Goal: Task Accomplishment & Management: Manage account settings

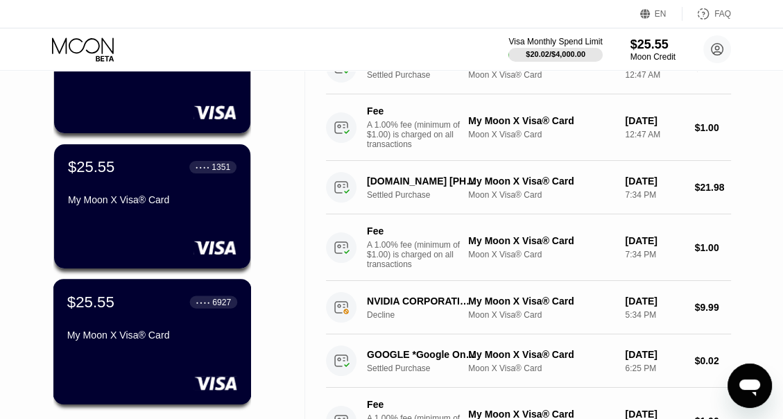
scroll to position [139, 0]
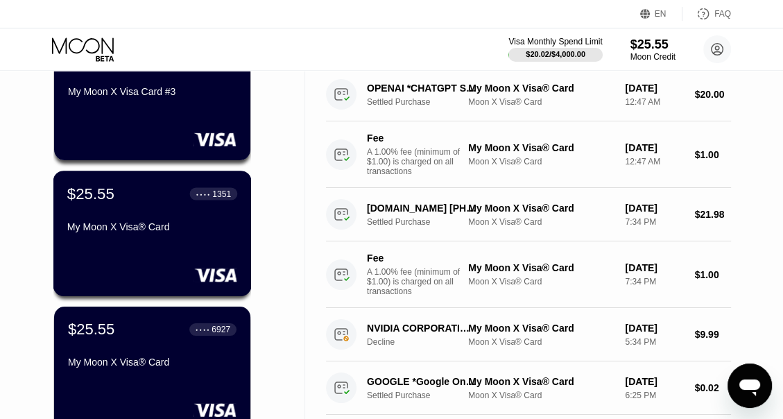
click at [220, 198] on div "1351" at bounding box center [221, 194] width 19 height 10
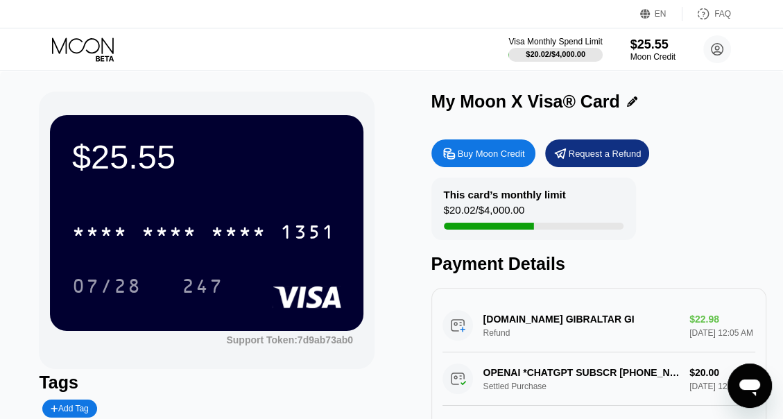
click at [629, 98] on icon at bounding box center [632, 101] width 10 height 10
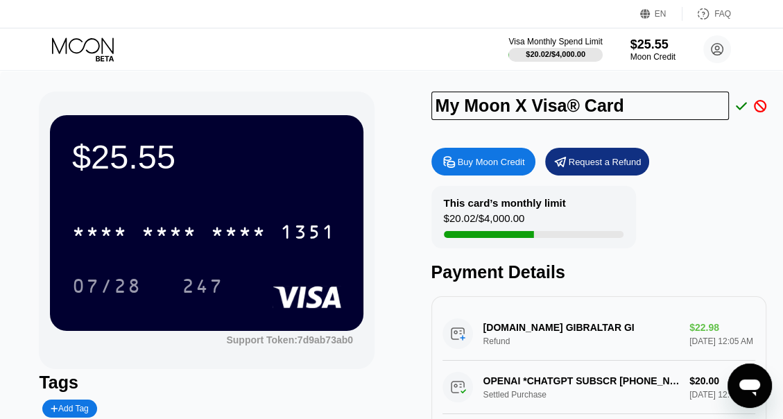
click at [754, 103] on icon at bounding box center [760, 106] width 12 height 12
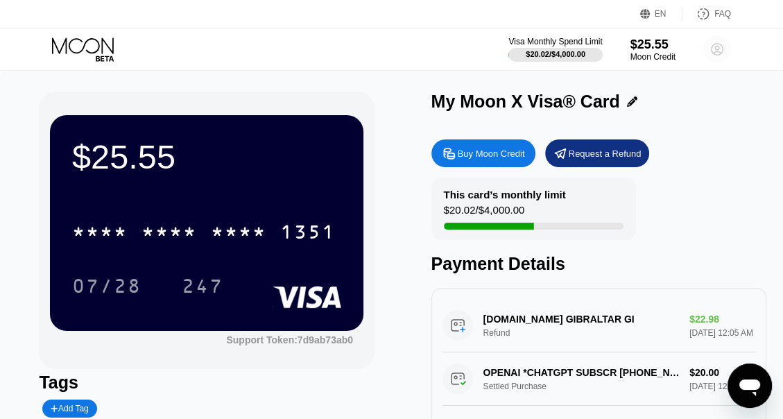
click at [707, 50] on circle at bounding box center [717, 49] width 28 height 28
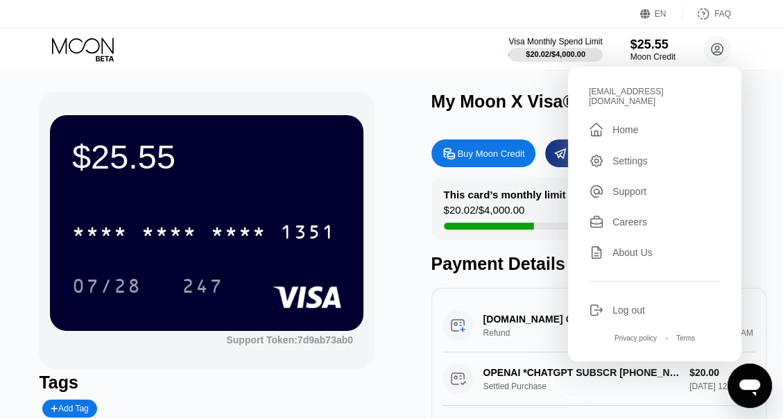
click at [636, 157] on div "Settings" at bounding box center [629, 160] width 35 height 11
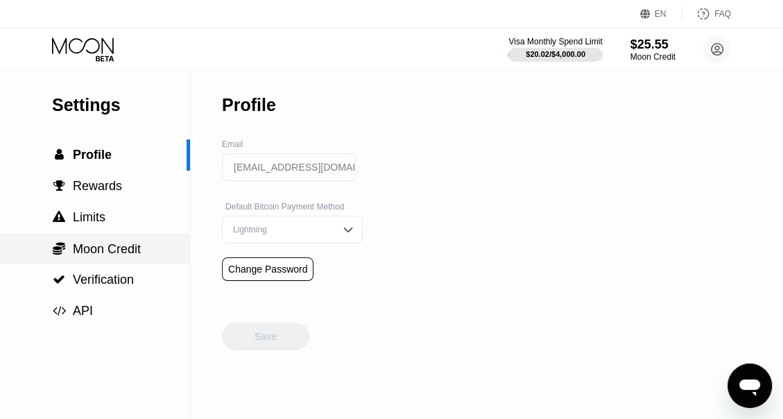
click at [116, 256] on span "Moon Credit" at bounding box center [107, 249] width 68 height 14
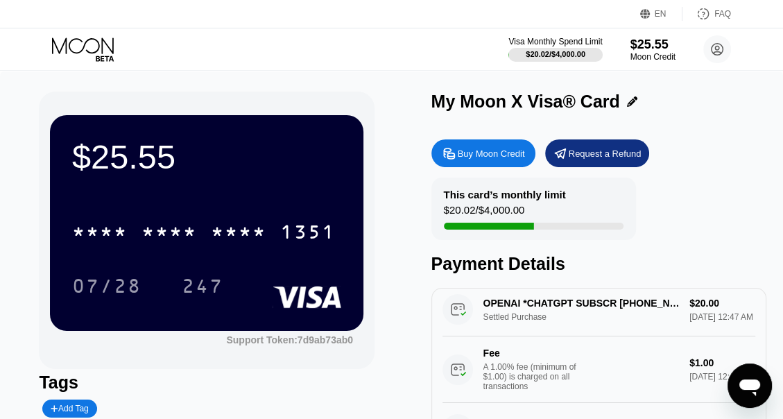
scroll to position [139, 0]
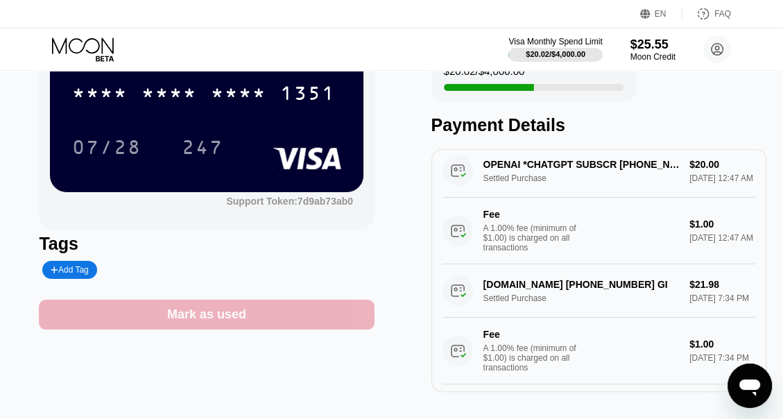
click at [245, 320] on div "Mark as used" at bounding box center [206, 314] width 335 height 30
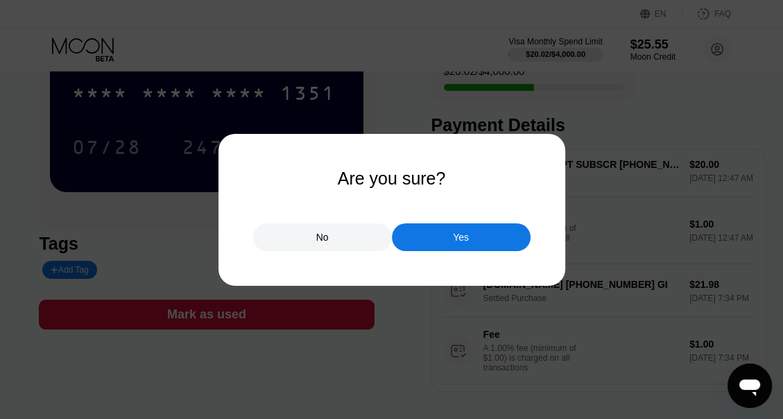
click at [444, 231] on div "Yes" at bounding box center [461, 237] width 139 height 28
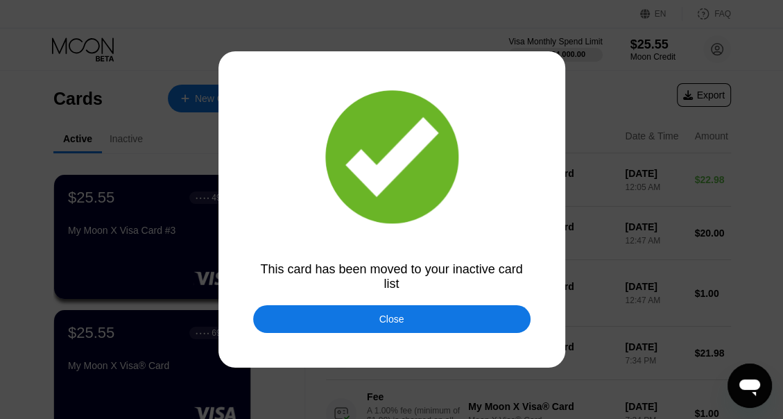
click at [402, 324] on div "Close" at bounding box center [391, 318] width 25 height 11
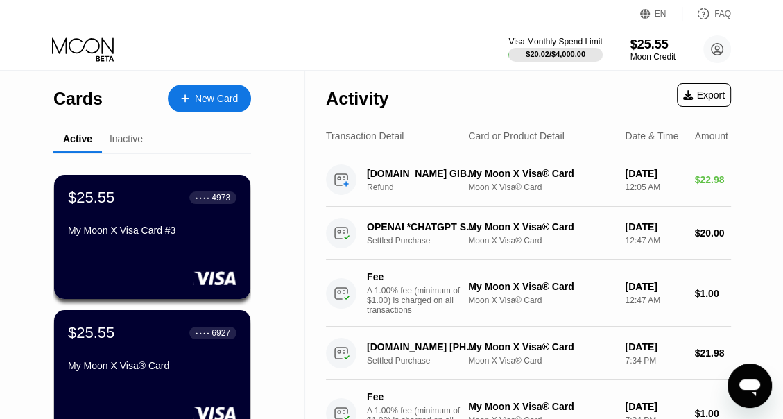
click at [112, 144] on div "Inactive" at bounding box center [126, 138] width 33 height 11
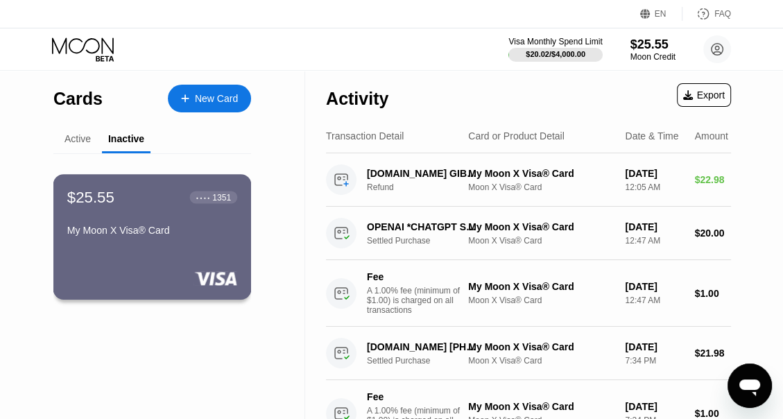
drag, startPoint x: 195, startPoint y: 216, endPoint x: 172, endPoint y: 212, distance: 23.8
click at [172, 212] on div "$25.55 ● ● ● ● 1351 My Moon X Visa® Card" at bounding box center [152, 214] width 170 height 53
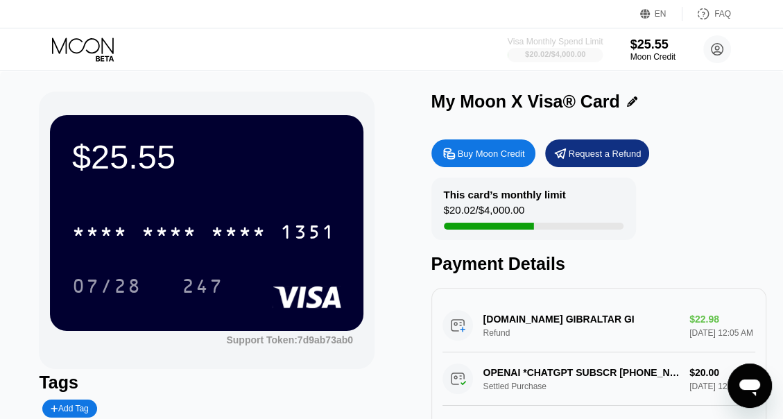
click at [543, 58] on div "$20.02 / $4,000.00" at bounding box center [555, 54] width 60 height 8
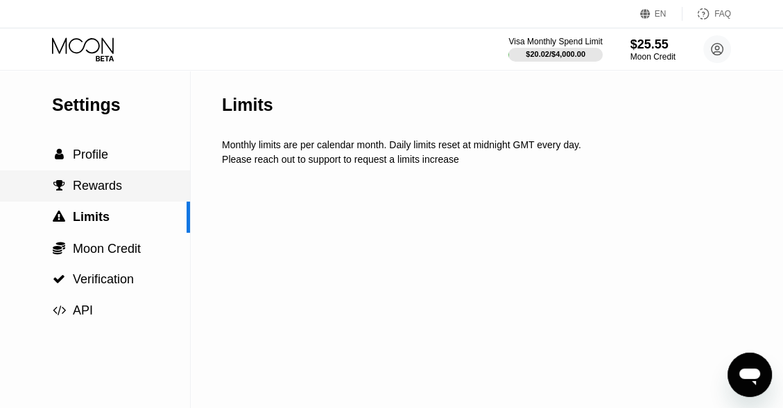
click at [108, 189] on span "Rewards" at bounding box center [97, 186] width 49 height 14
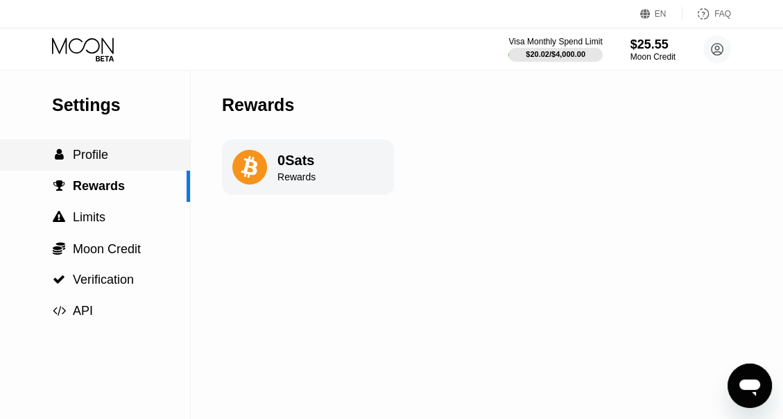
click at [112, 162] on div " Profile" at bounding box center [95, 155] width 190 height 15
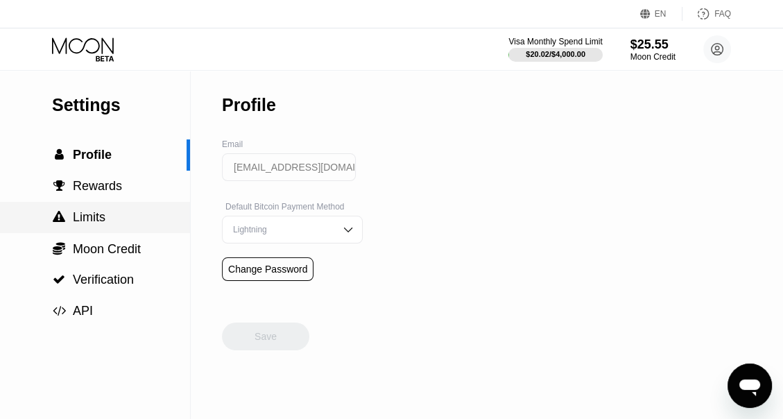
click at [115, 209] on div " Limits" at bounding box center [95, 217] width 190 height 31
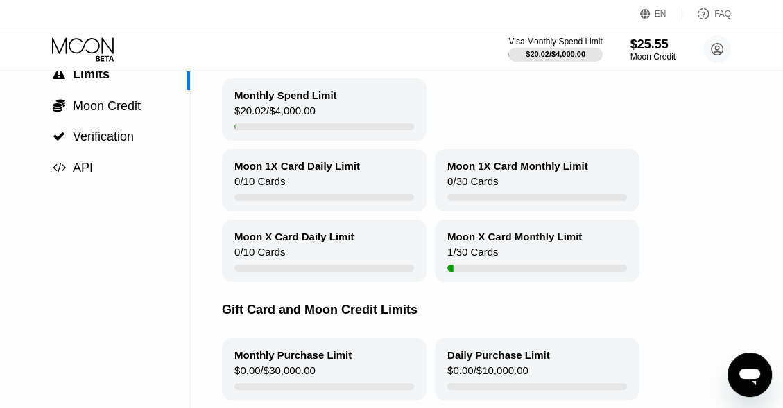
scroll to position [69, 0]
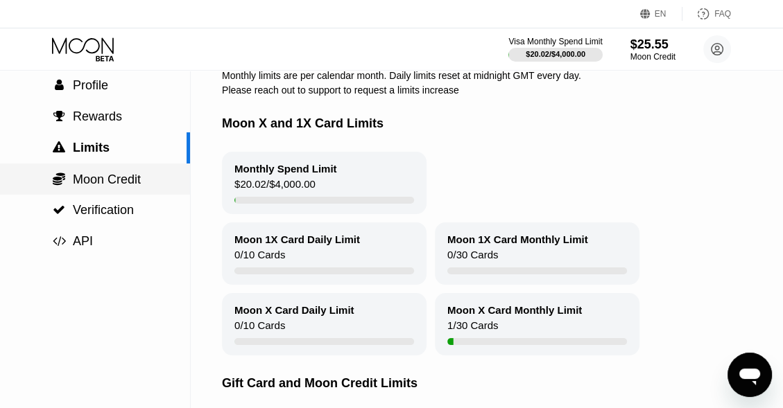
click at [120, 180] on span "Moon Credit" at bounding box center [107, 180] width 68 height 14
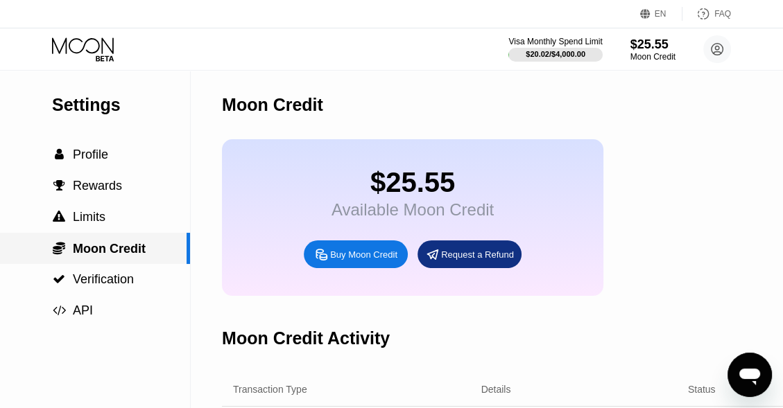
click at [125, 273] on div " Verification" at bounding box center [95, 279] width 190 height 31
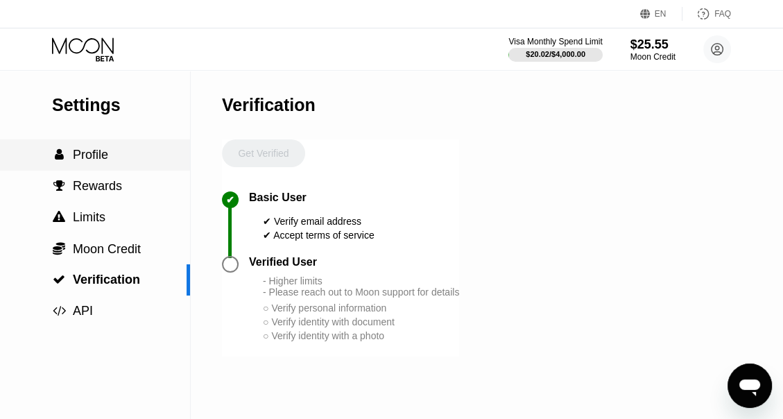
click at [98, 162] on span "Profile" at bounding box center [90, 155] width 35 height 14
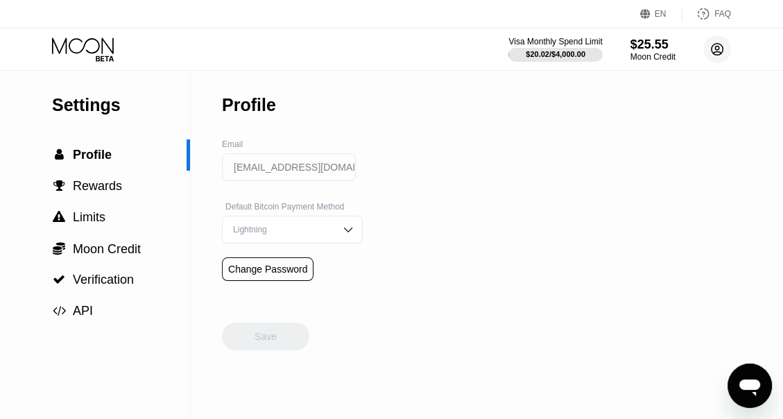
click at [720, 46] on circle at bounding box center [717, 49] width 28 height 28
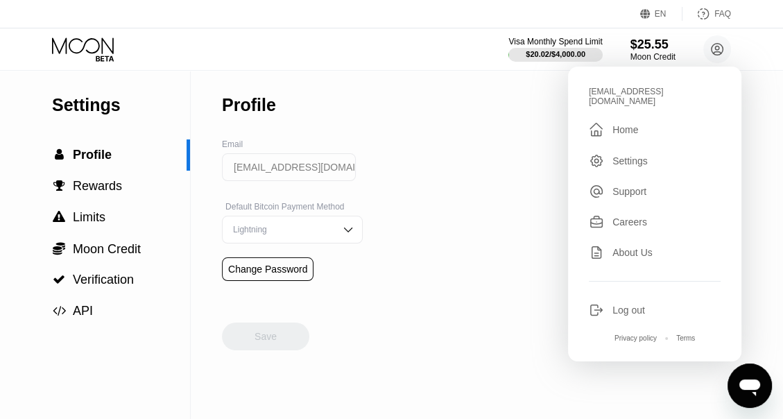
click at [324, 155] on div "Email [EMAIL_ADDRESS][DOMAIN_NAME]" at bounding box center [292, 170] width 141 height 62
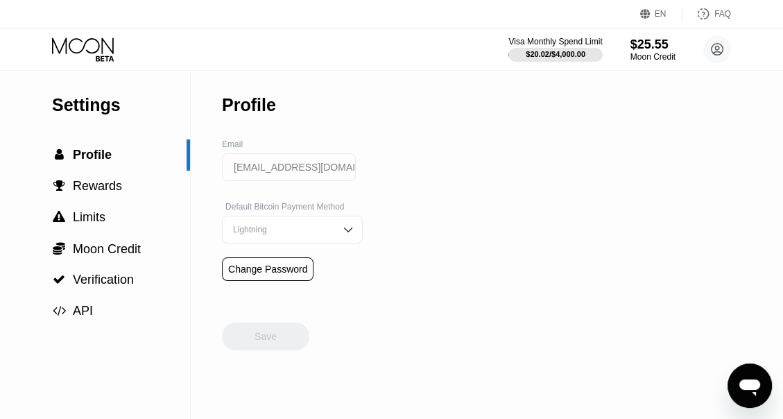
click at [99, 49] on icon at bounding box center [84, 49] width 64 height 24
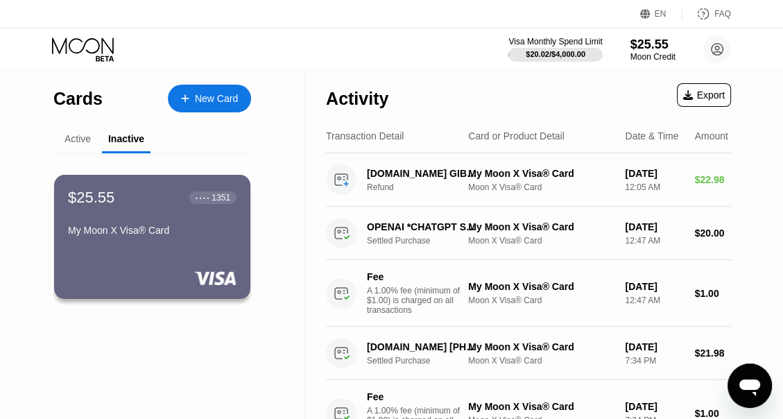
click at [82, 134] on div "Active" at bounding box center [77, 138] width 26 height 11
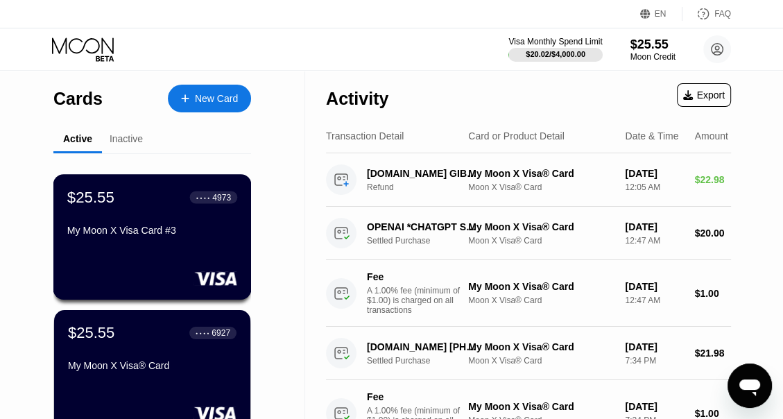
click at [209, 196] on div "● ● ● ● 4973" at bounding box center [213, 197] width 35 height 10
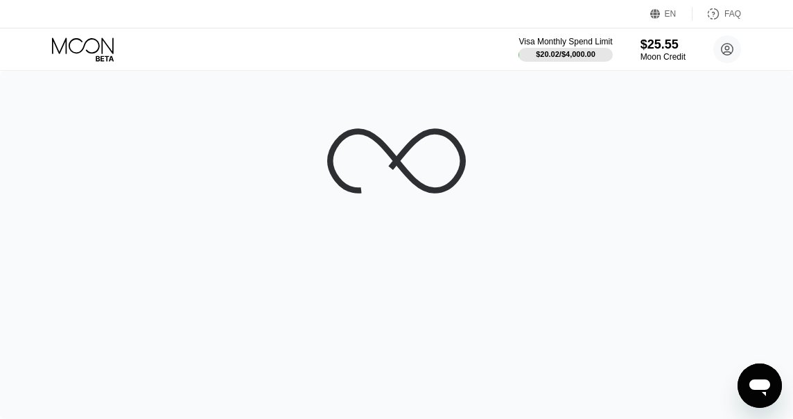
click at [215, 196] on div "Cards New Card Active Inactive $25.55 ● ● ● ● 4973 My Moon X Visa Card #3 $25.5…" at bounding box center [396, 209] width 793 height 419
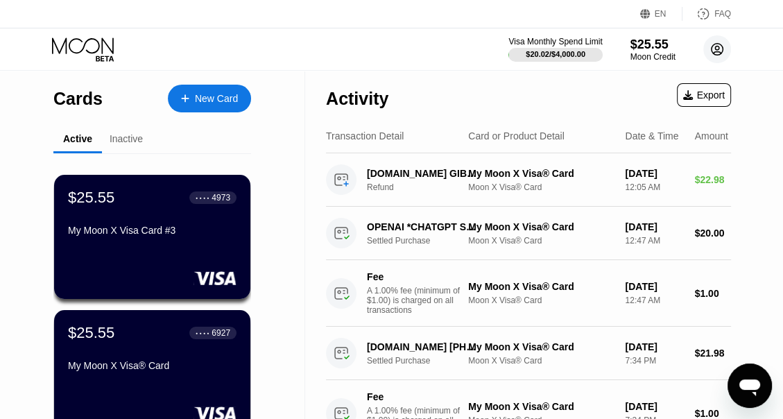
click at [717, 45] on circle at bounding box center [717, 49] width 28 height 28
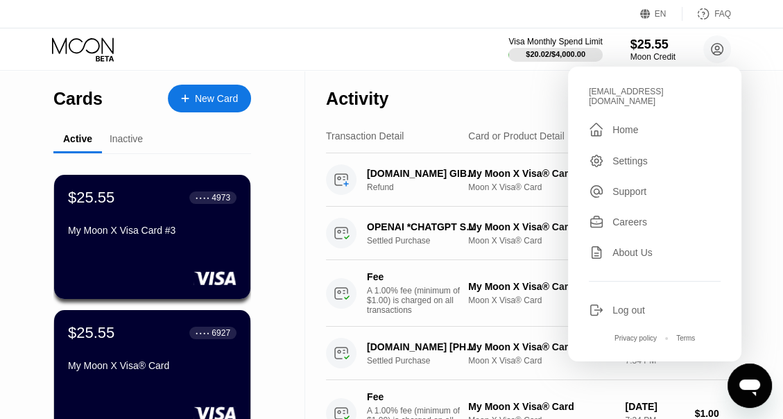
click at [329, 50] on div "Visa Monthly Spend Limit $20.02 / $4,000.00 $25.55 Moon Credit [EMAIL_ADDRESS][…" at bounding box center [391, 49] width 783 height 42
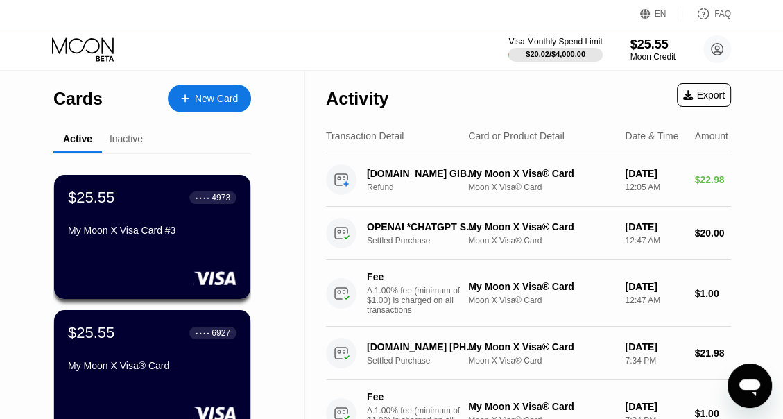
click at [139, 138] on div "Inactive" at bounding box center [126, 138] width 33 height 11
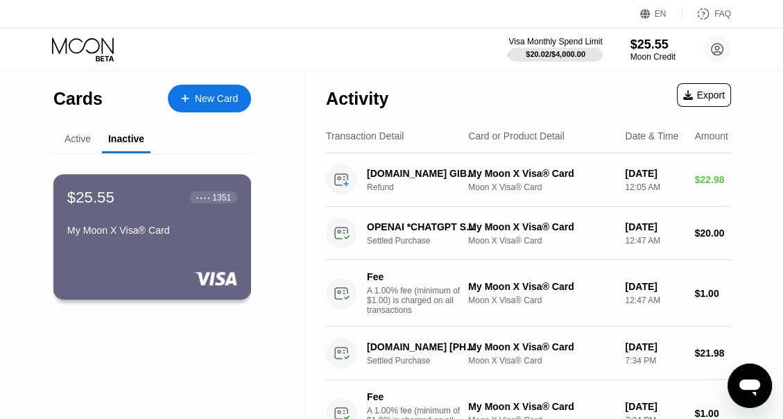
click at [137, 219] on div "$25.55 ● ● ● ● 1351 My Moon X Visa® Card" at bounding box center [152, 214] width 170 height 53
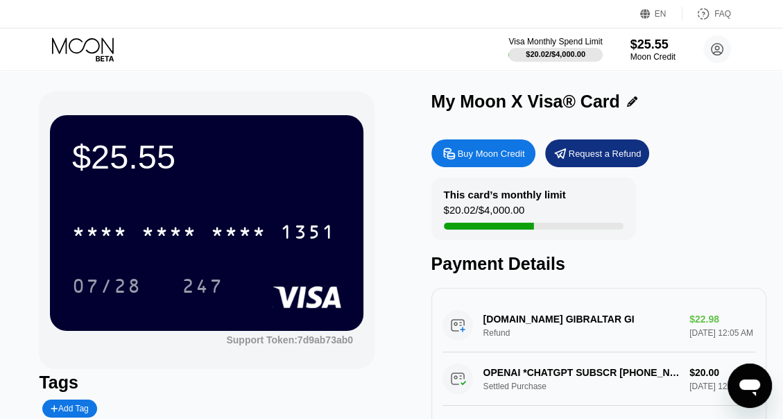
click at [620, 99] on div at bounding box center [628, 101] width 17 height 10
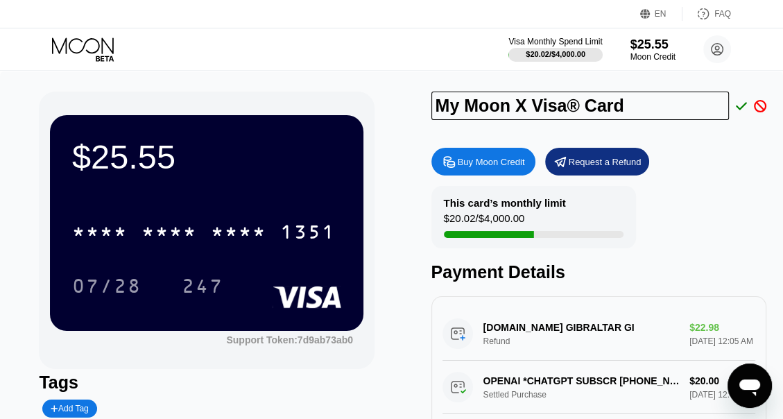
click at [769, 107] on div "$25.55 * * * * * * * * * * * * 1351 07/28 247 Support Token: 7d9ab73ab0 Tags Ad…" at bounding box center [391, 322] width 783 height 503
click at [763, 107] on icon at bounding box center [760, 106] width 12 height 12
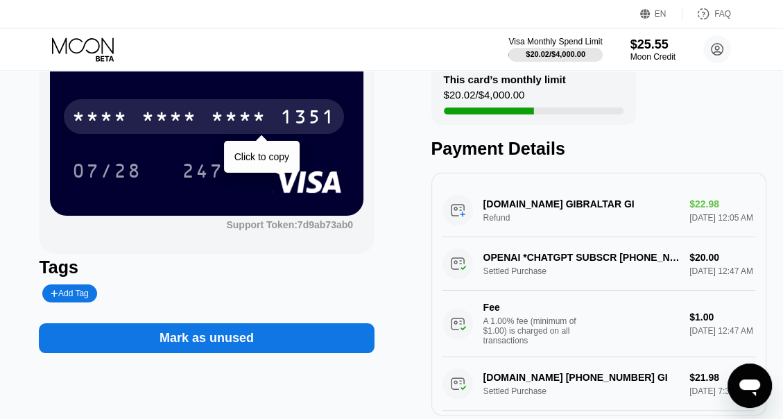
scroll to position [156, 0]
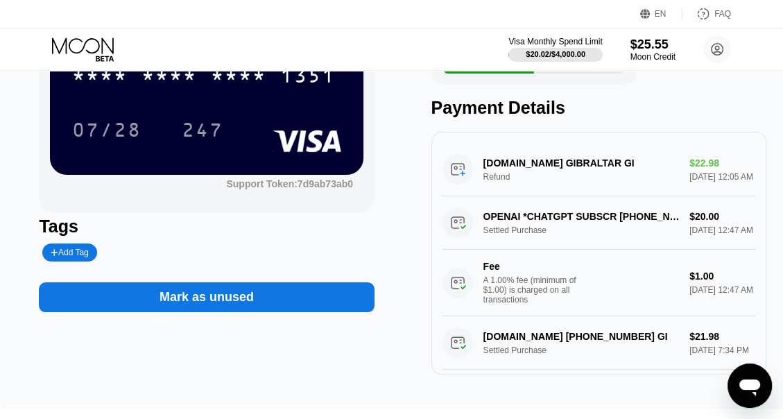
click at [279, 294] on div "Mark as unused" at bounding box center [206, 297] width 335 height 30
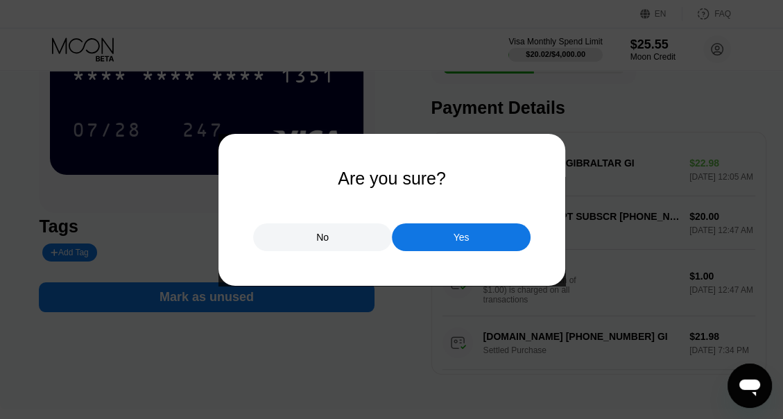
click at [326, 234] on div "No" at bounding box center [322, 237] width 12 height 12
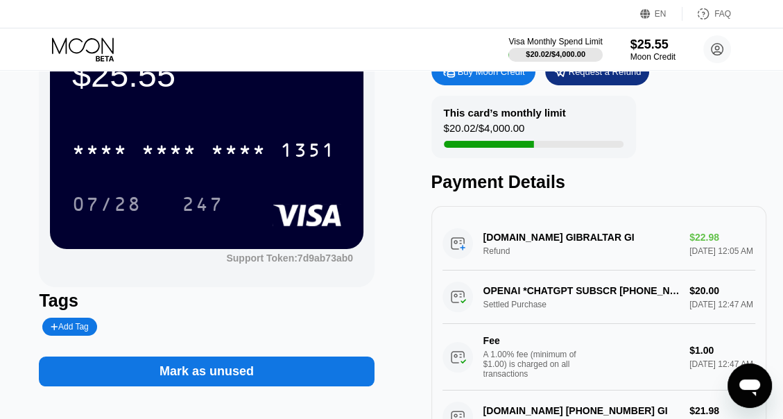
scroll to position [0, 0]
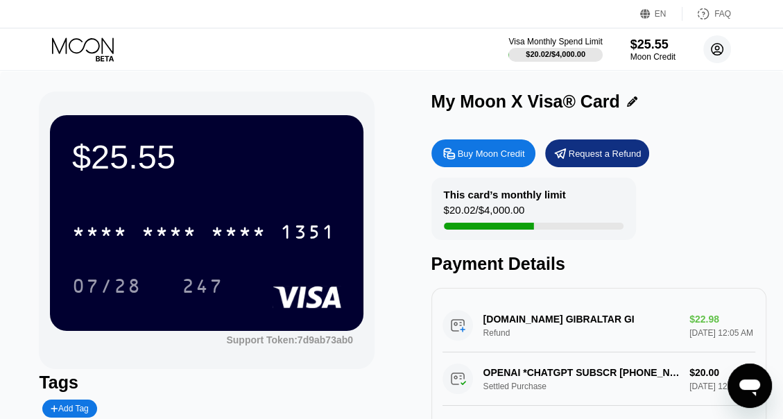
click at [705, 55] on circle at bounding box center [717, 49] width 28 height 28
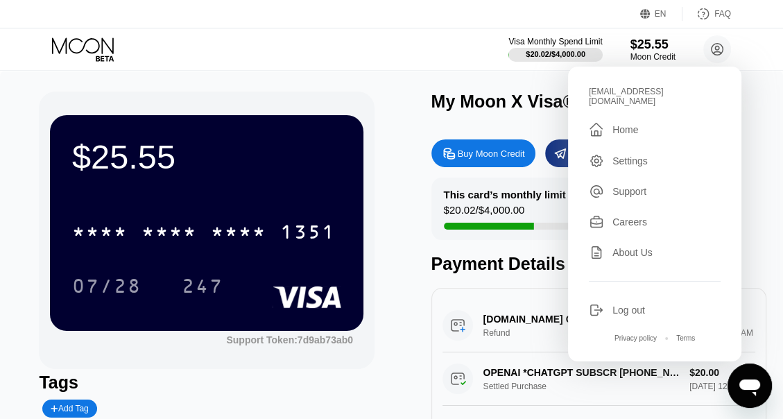
click at [593, 123] on div "" at bounding box center [596, 129] width 15 height 17
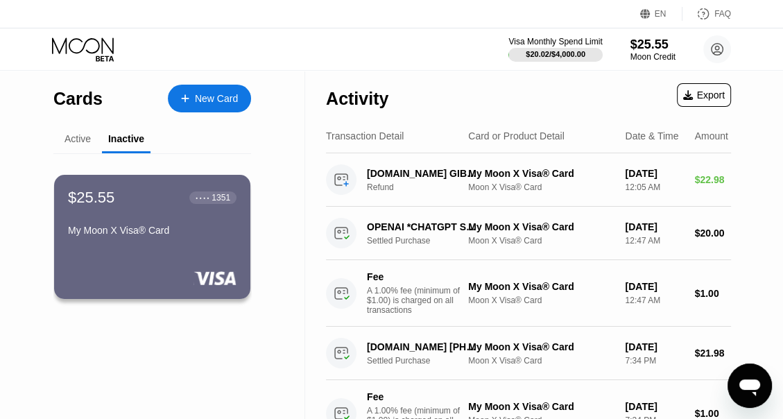
click at [78, 150] on div "Active" at bounding box center [77, 139] width 49 height 27
click at [68, 153] on div "Active" at bounding box center [77, 139] width 49 height 27
click at [74, 155] on div "Active Inactive $25.55 ● ● ● ● 4973 My Moon X Visa Card #3 $25.55 ● ● ● ● 6927 …" at bounding box center [152, 301] width 198 height 351
click at [80, 144] on div "Active" at bounding box center [77, 138] width 26 height 11
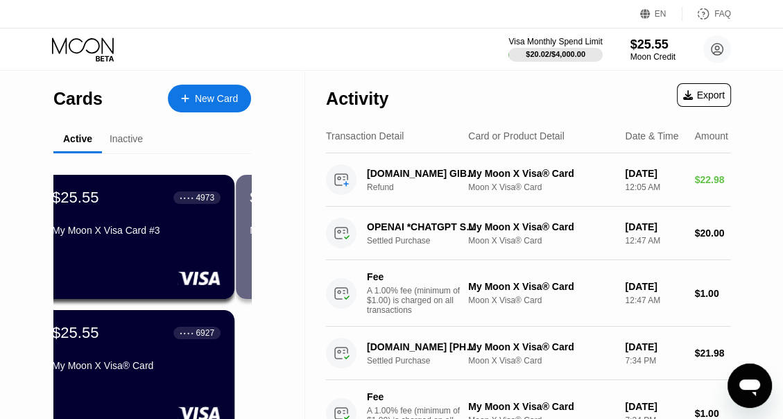
click at [80, 139] on div "Active" at bounding box center [77, 138] width 29 height 11
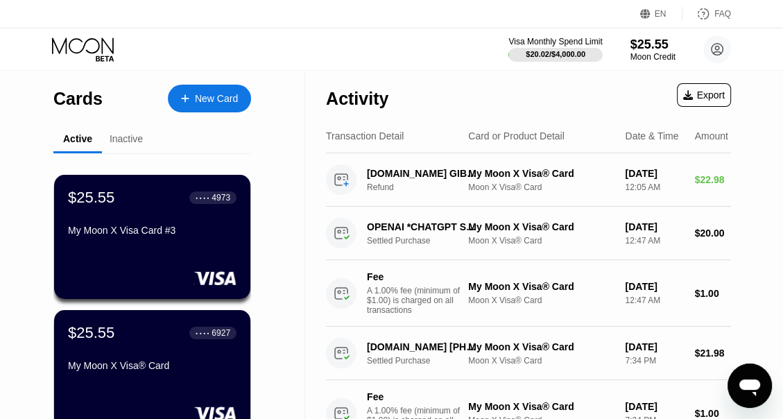
click at [138, 144] on div "Inactive" at bounding box center [126, 138] width 33 height 11
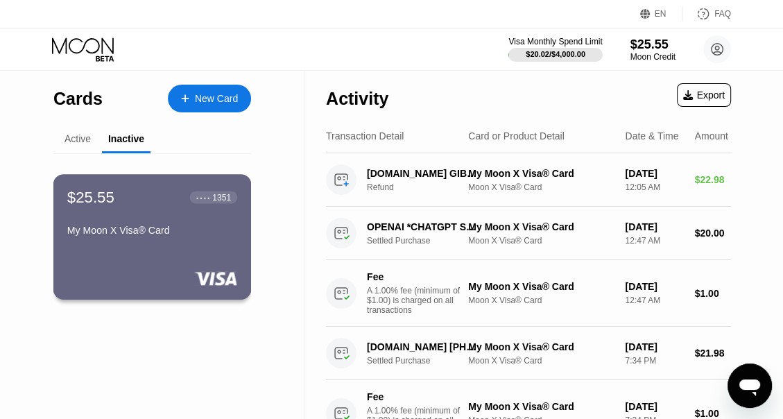
click at [179, 234] on div "My Moon X Visa® Card" at bounding box center [152, 230] width 170 height 11
